Goal: Task Accomplishment & Management: Use online tool/utility

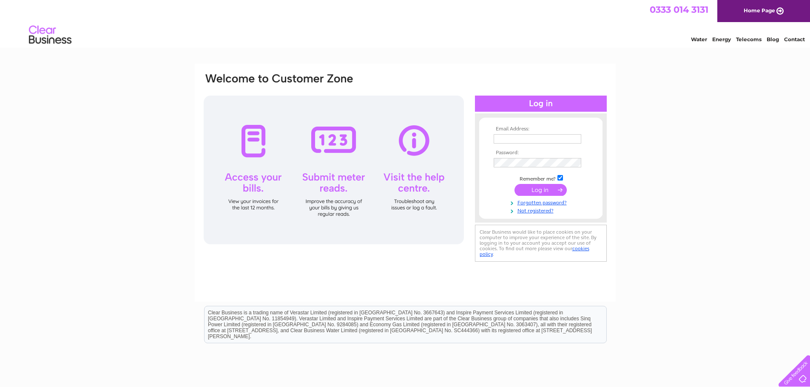
type input "[EMAIL_ADDRESS][DOMAIN_NAME]"
click at [537, 188] on input "submit" at bounding box center [541, 190] width 52 height 12
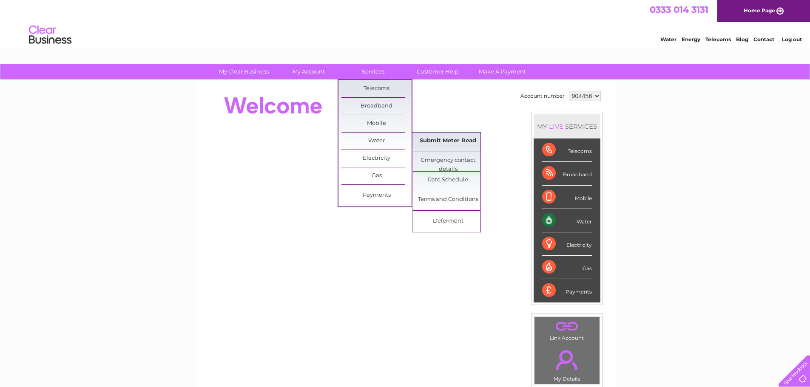
click at [437, 138] on link "Submit Meter Read" at bounding box center [448, 141] width 70 height 17
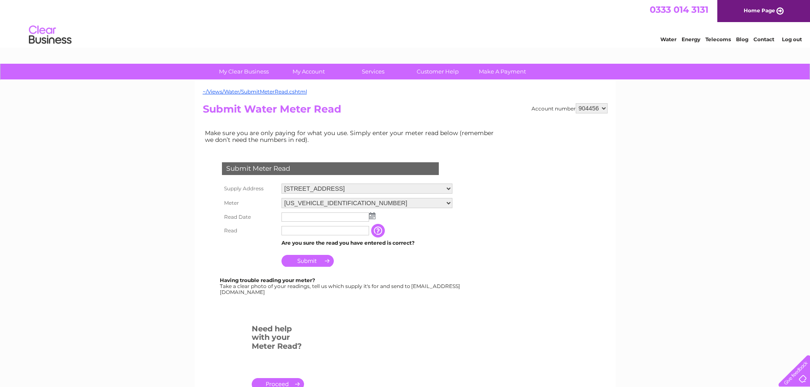
click at [373, 217] on img at bounding box center [372, 216] width 6 height 7
click at [305, 251] on link "1" at bounding box center [302, 253] width 13 height 9
type input "2025/09/01"
click at [289, 231] on input "text" at bounding box center [326, 230] width 88 height 9
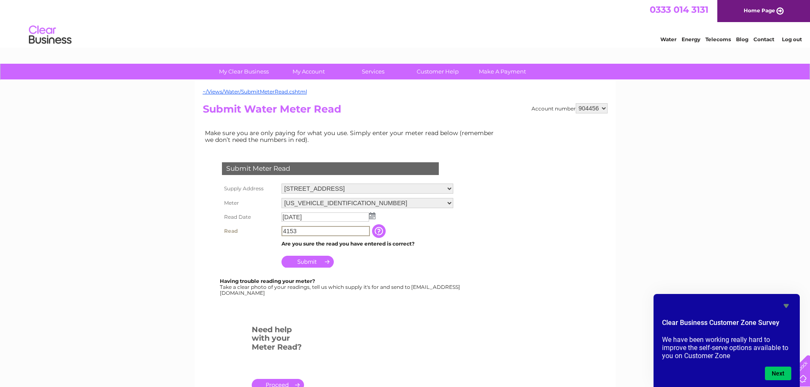
type input "4153"
click at [310, 256] on input "Submit" at bounding box center [308, 261] width 52 height 12
